Goal: Go to known website: Access a specific website the user already knows

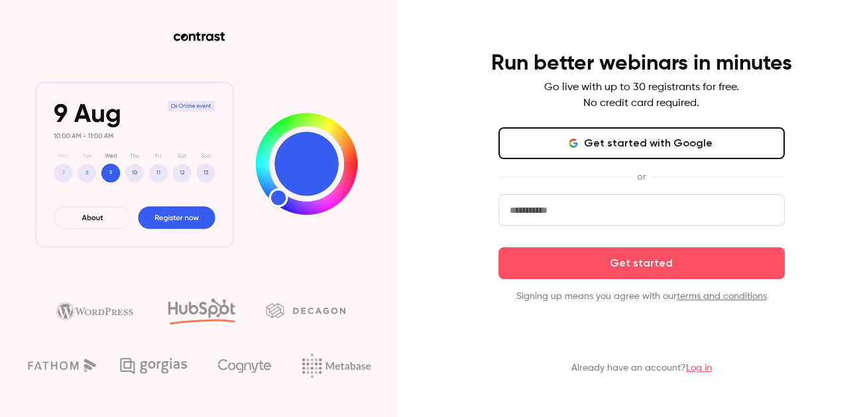
click at [700, 368] on link "Log in" at bounding box center [699, 367] width 26 height 9
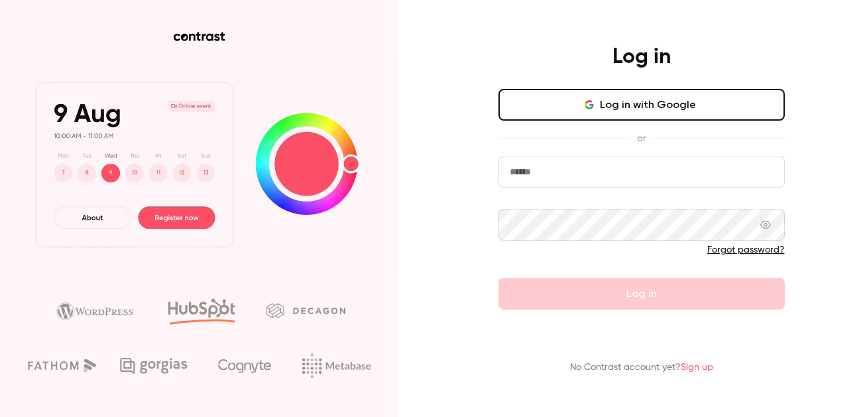
click at [586, 105] on icon "button" at bounding box center [585, 105] width 2 height 4
